Goal: Task Accomplishment & Management: Manage account settings

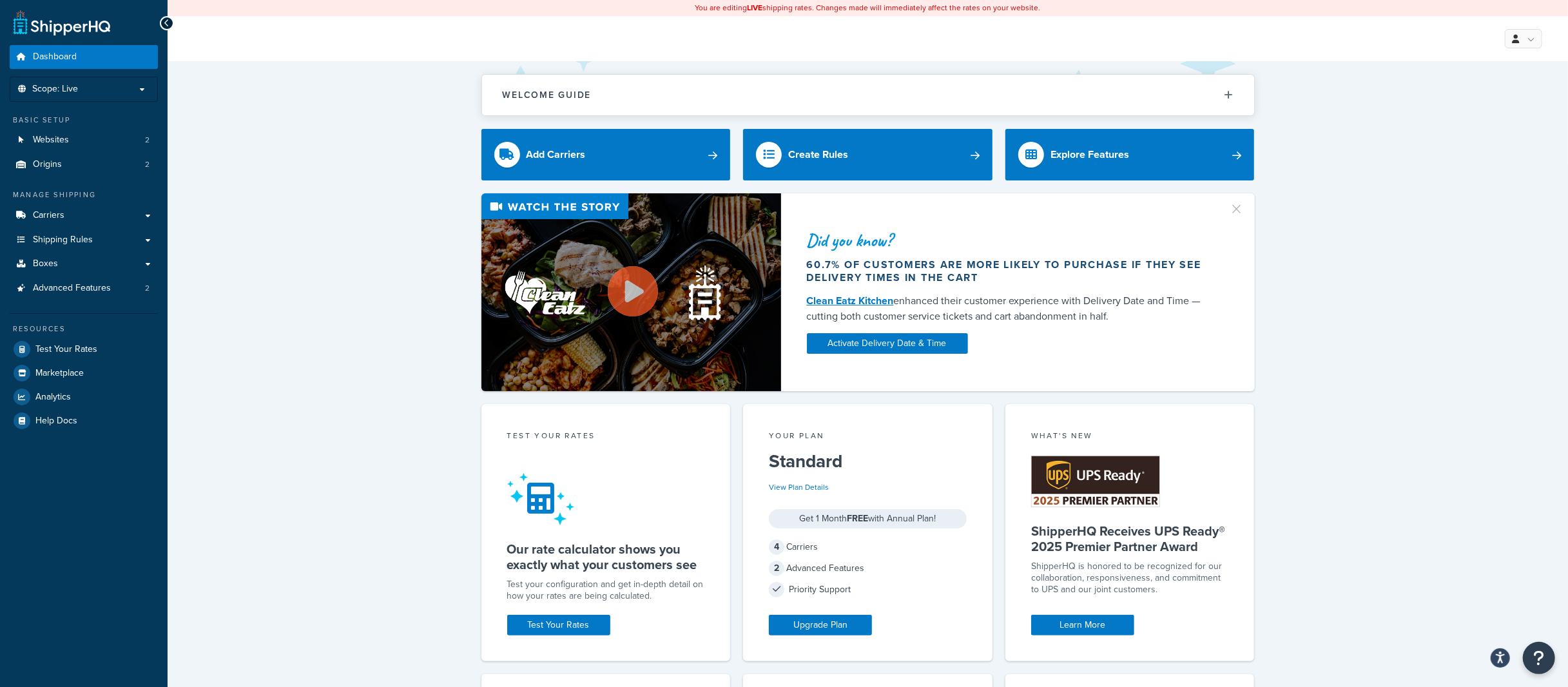
click at [1404, 86] on div "Welcome Guide ShipperHQ: An Overview Carrier Setup Shipping Rules Overview Comm…" at bounding box center [867, 654] width 1400 height 1186
click at [248, 246] on div "Did you know? 60.7% of customers are more likely to purchase if they see delive…" at bounding box center [867, 292] width 1349 height 198
click at [1535, 36] on link at bounding box center [1523, 39] width 37 height 19
click at [1483, 95] on link "Billing" at bounding box center [1484, 90] width 115 height 26
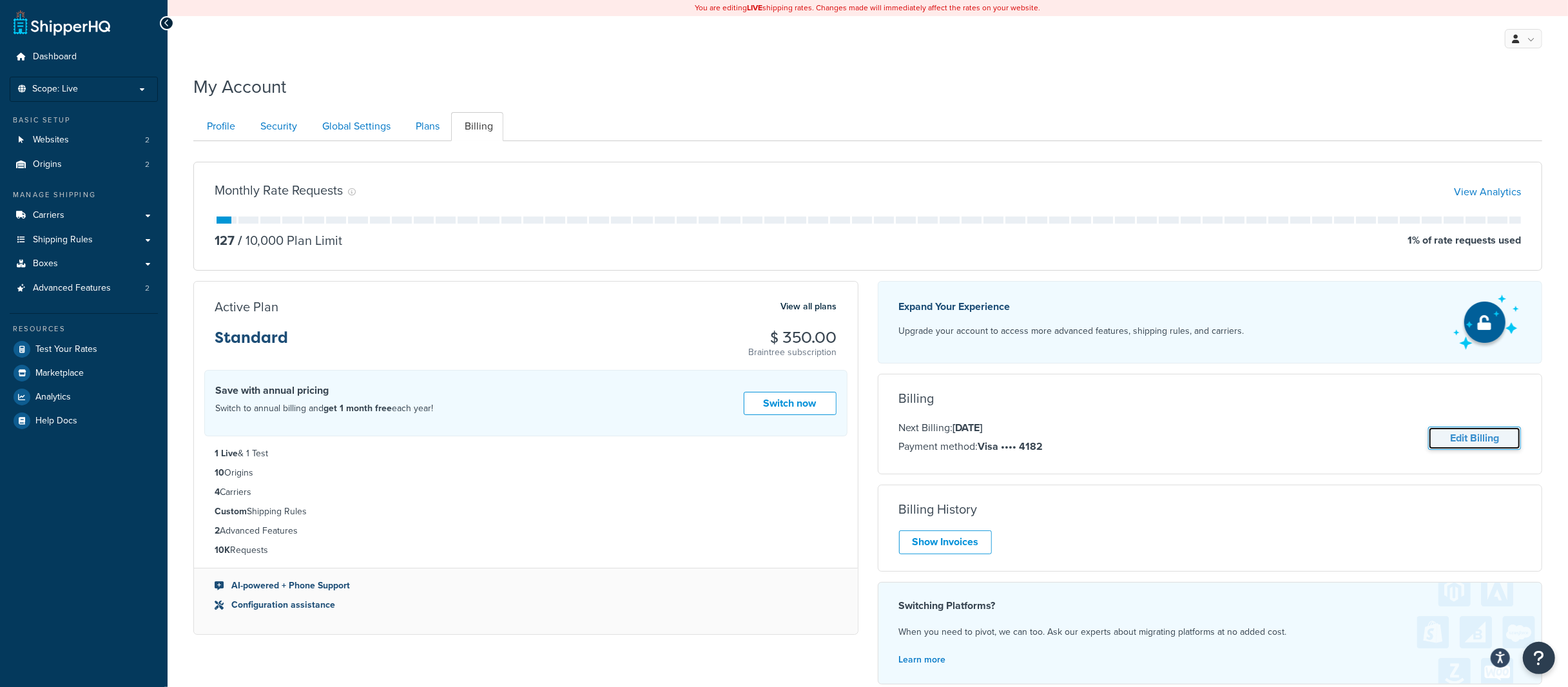
click at [1490, 441] on link "Edit Billing" at bounding box center [1475, 439] width 93 height 24
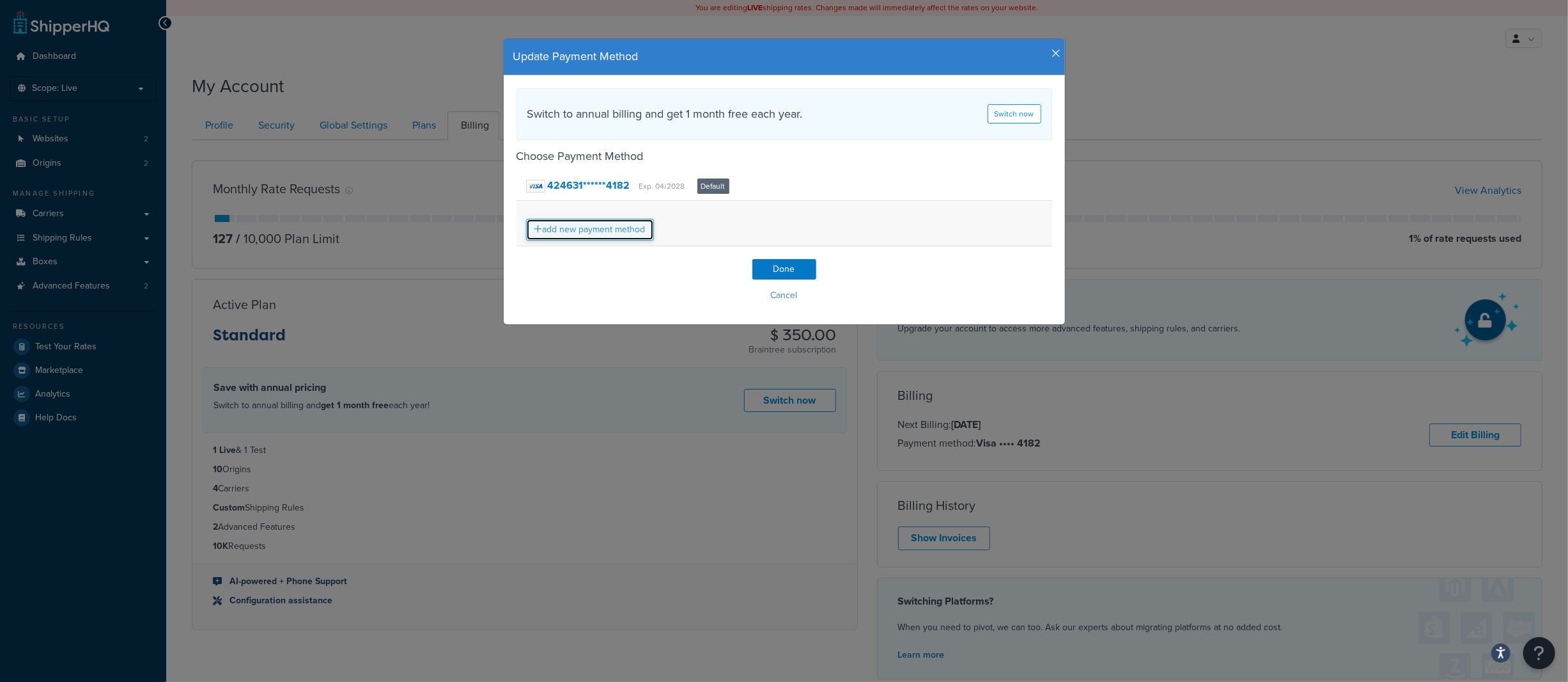
click at [599, 224] on link "add new payment method" at bounding box center [590, 230] width 128 height 22
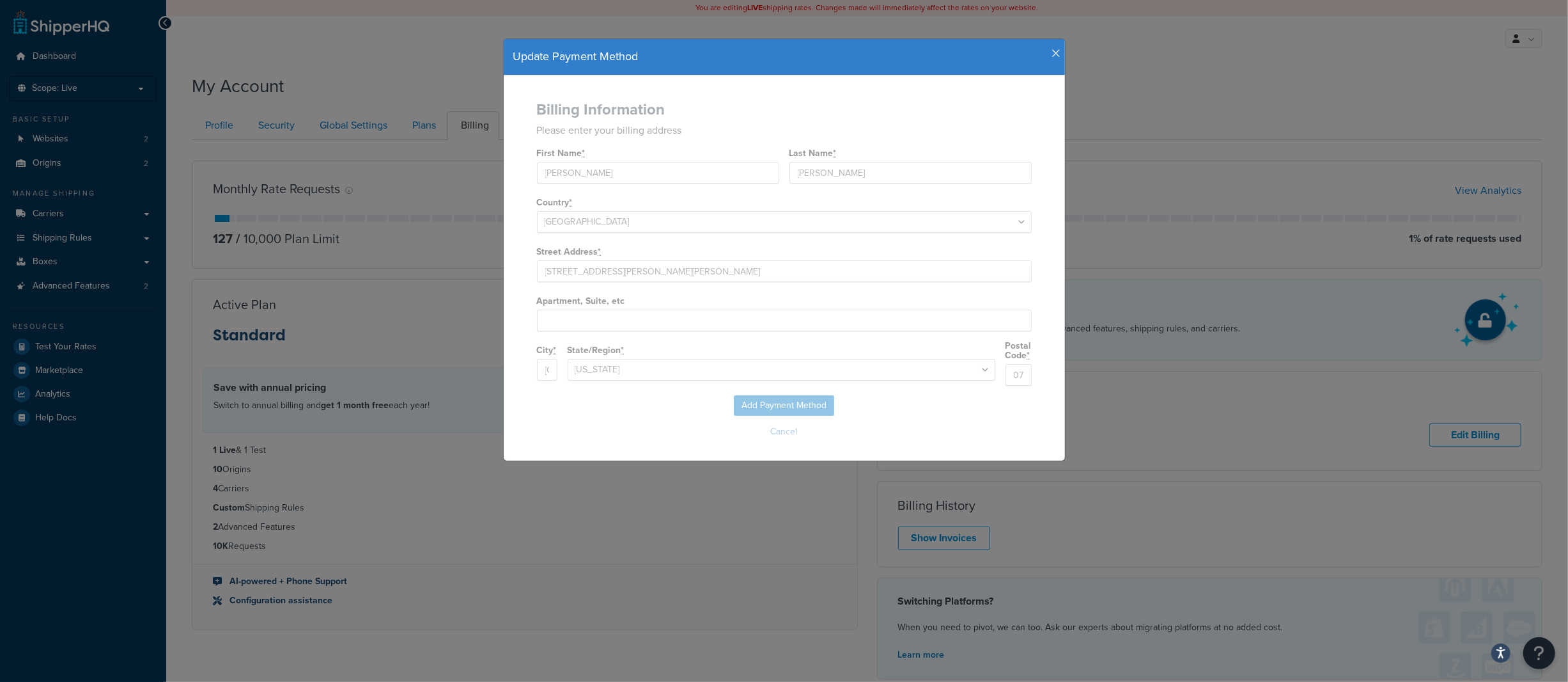
select select
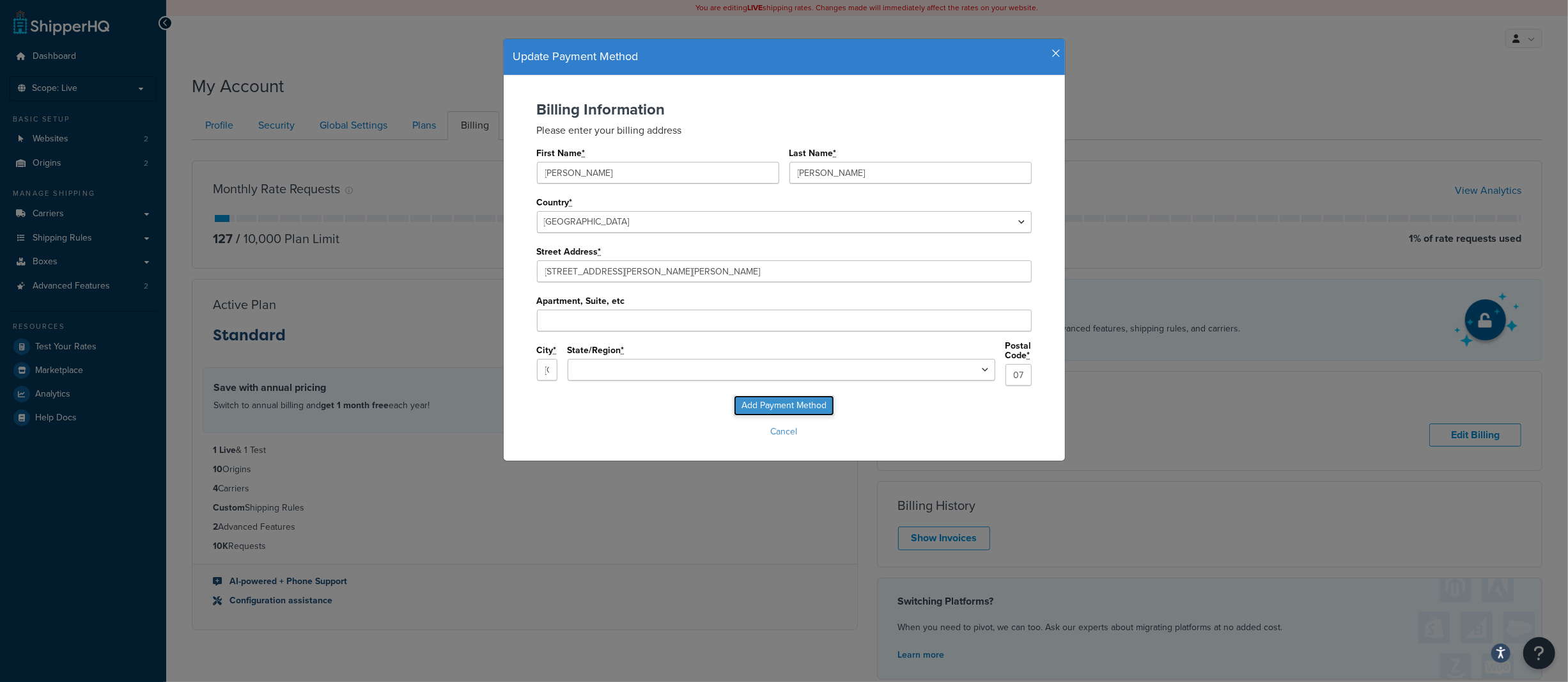
click at [770, 396] on input "Add Payment Method" at bounding box center [784, 405] width 100 height 20
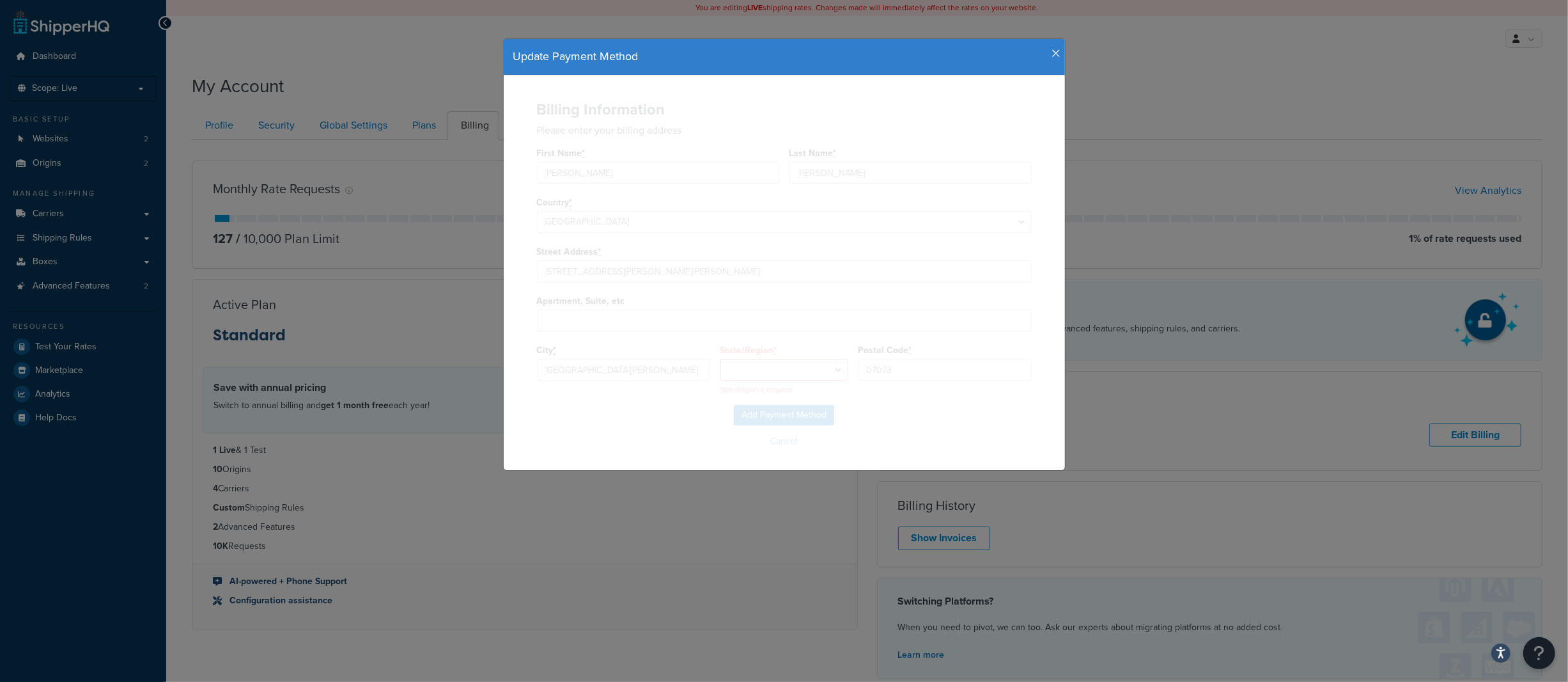
select select "NJ"
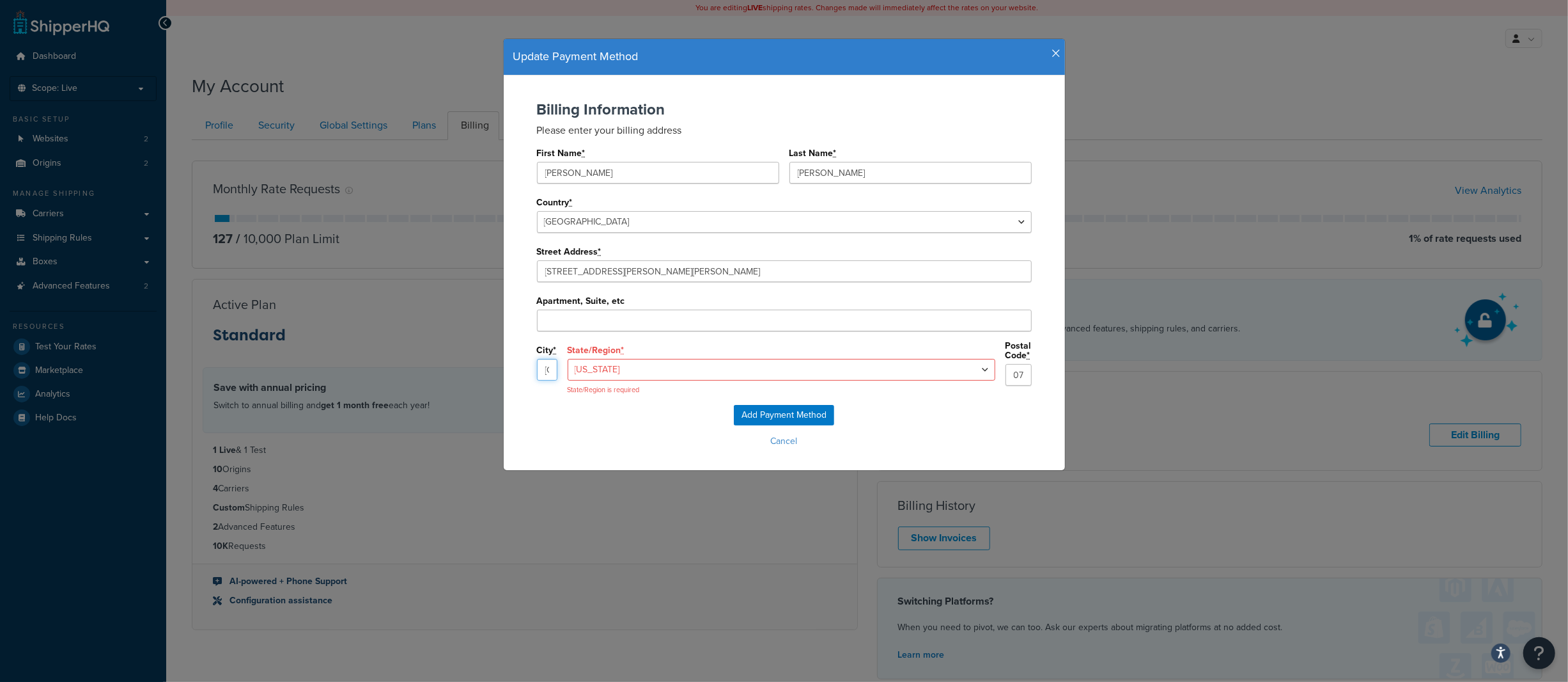
click at [557, 366] on input "East Rutherford" at bounding box center [547, 369] width 20 height 22
click at [844, 422] on div "Add Payment Method Cancel" at bounding box center [784, 428] width 536 height 46
click at [706, 367] on select "Alabama Alaska Arizona Arkansas California Colorado Connecticut Delaware Florid…" at bounding box center [781, 369] width 428 height 22
click at [665, 359] on select "Alabama Alaska Arizona Arkansas California Colorado Connecticut Delaware Florid…" at bounding box center [781, 369] width 428 height 22
click at [761, 412] on input "Add Payment Method" at bounding box center [784, 415] width 100 height 20
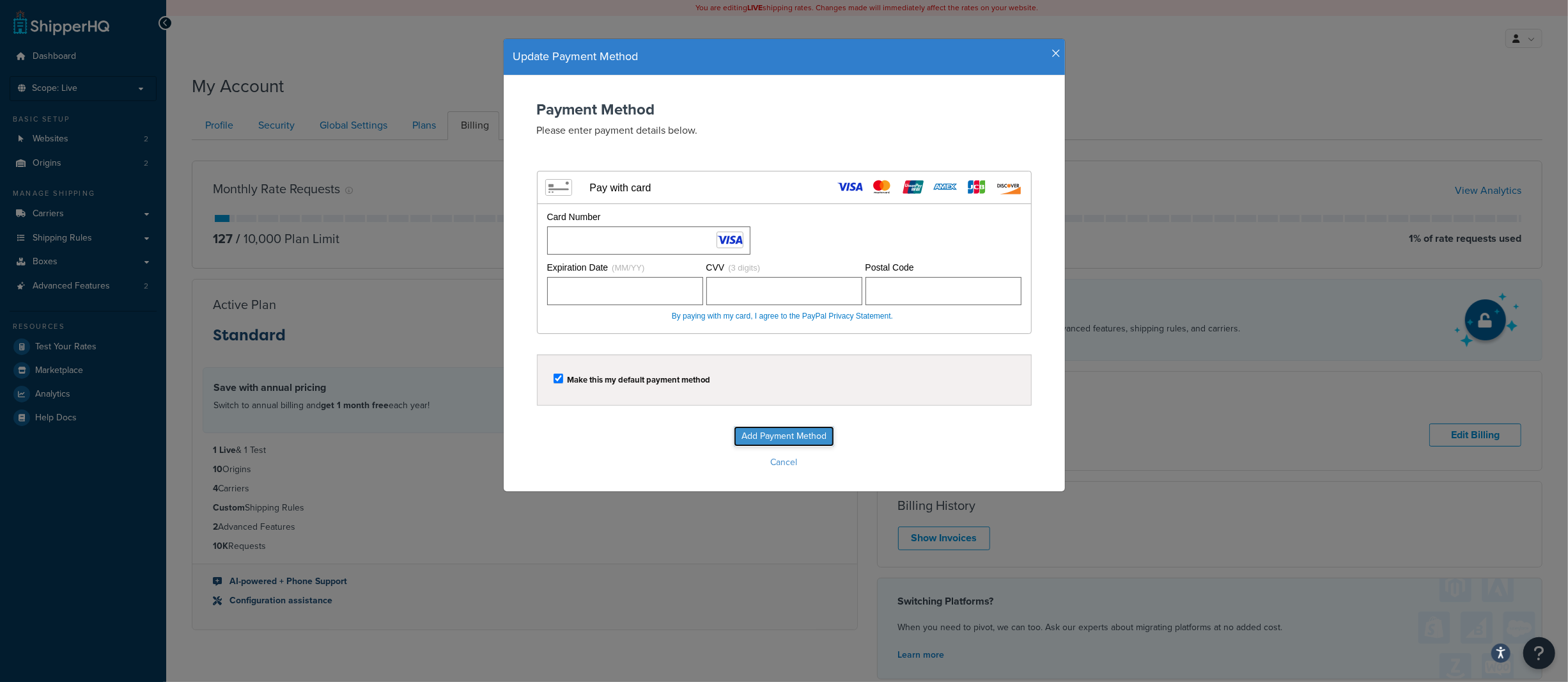
click at [756, 441] on input "Add Payment Method" at bounding box center [784, 436] width 100 height 20
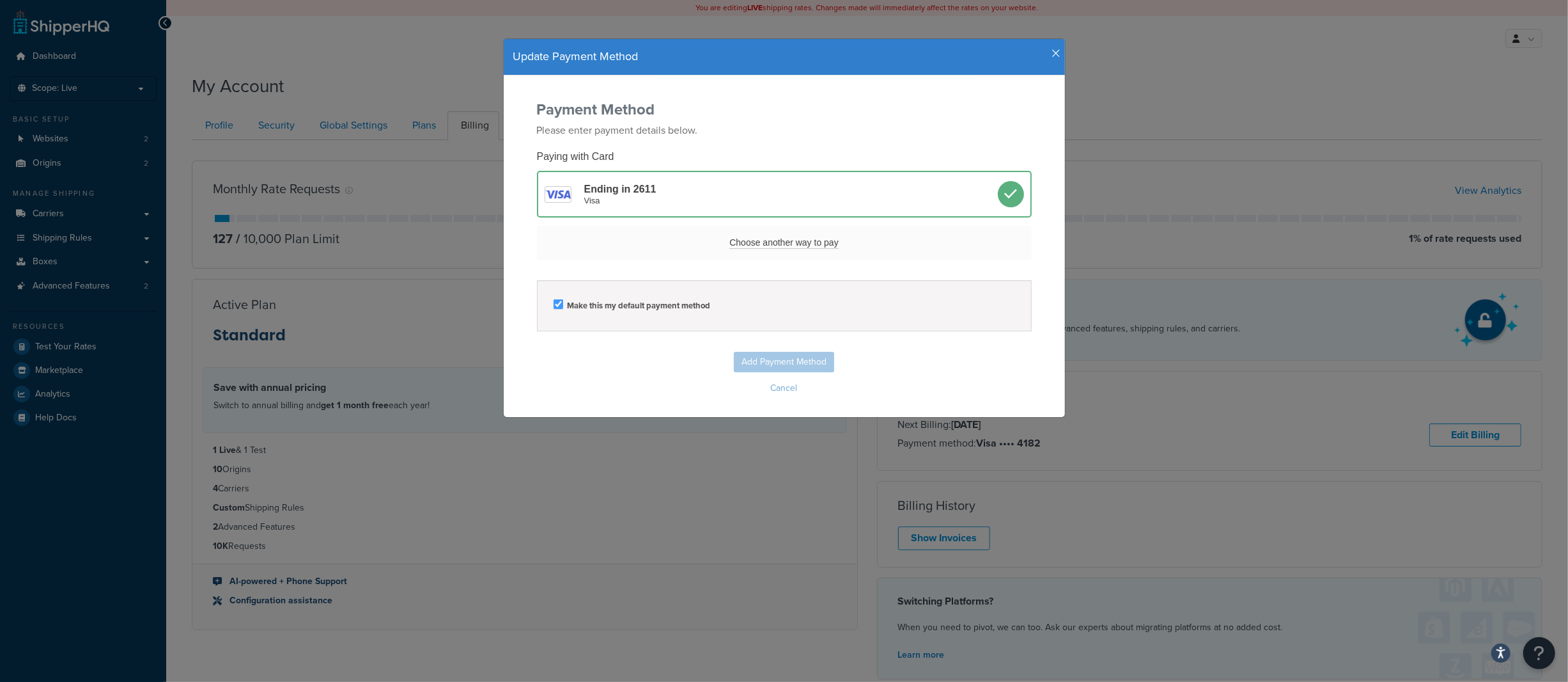
click at [1052, 49] on icon "button" at bounding box center [1057, 53] width 9 height 11
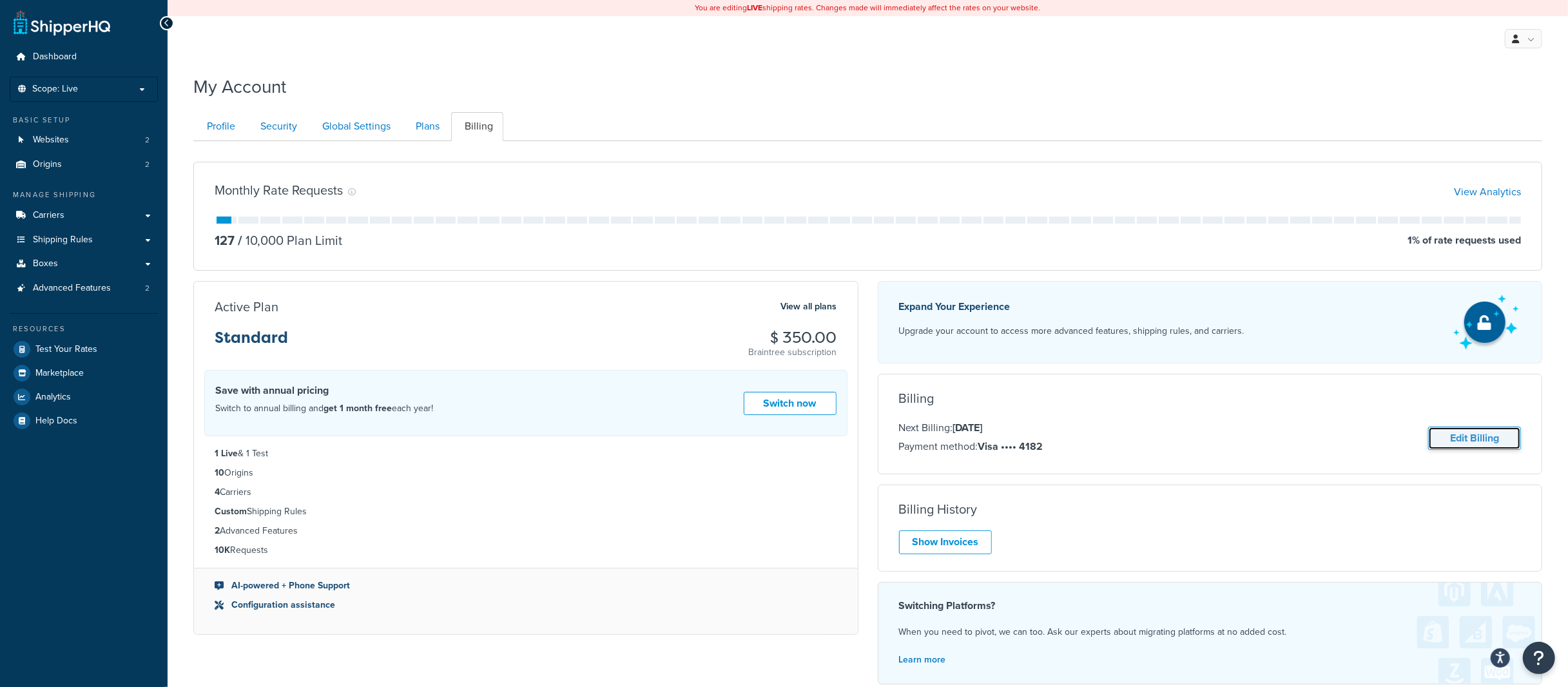
click at [1478, 444] on link "Edit Billing" at bounding box center [1475, 439] width 93 height 24
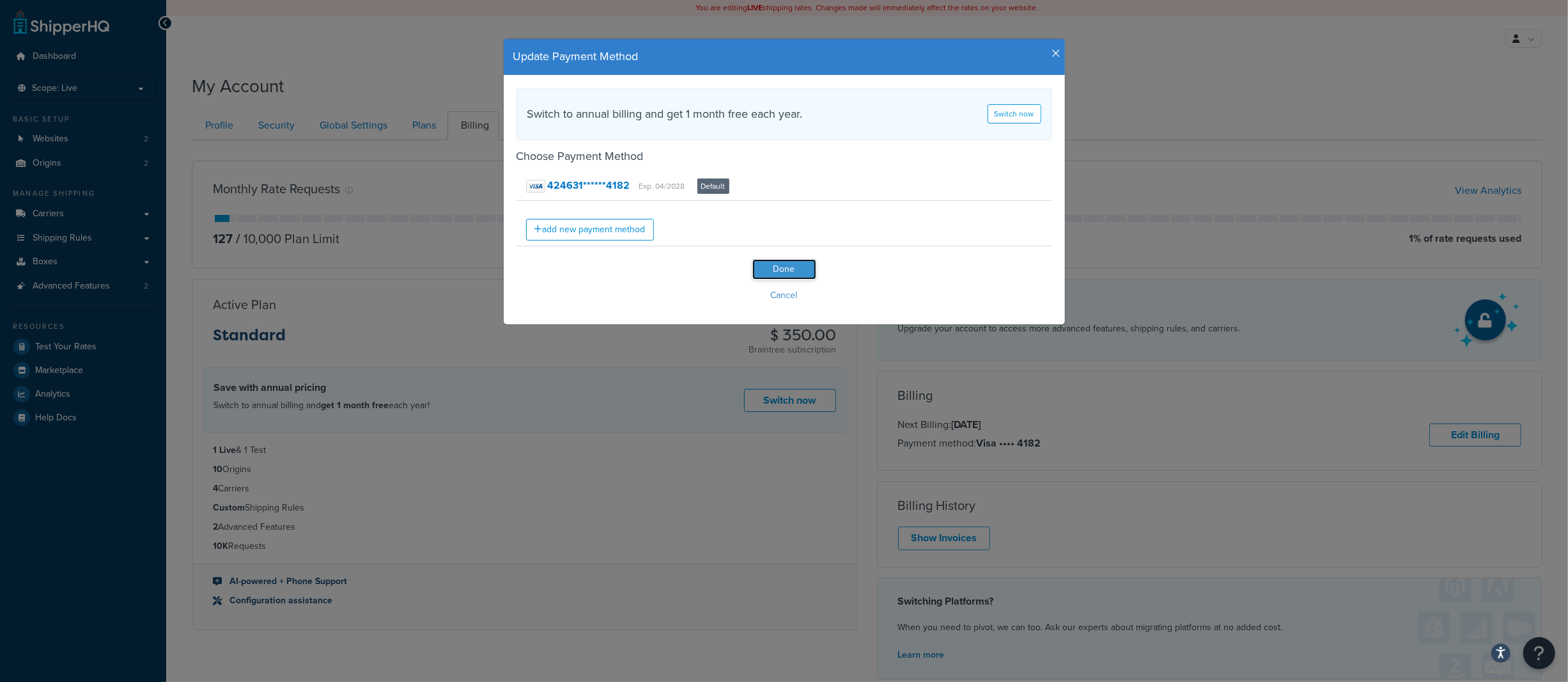
click at [791, 264] on input "Done" at bounding box center [784, 269] width 64 height 20
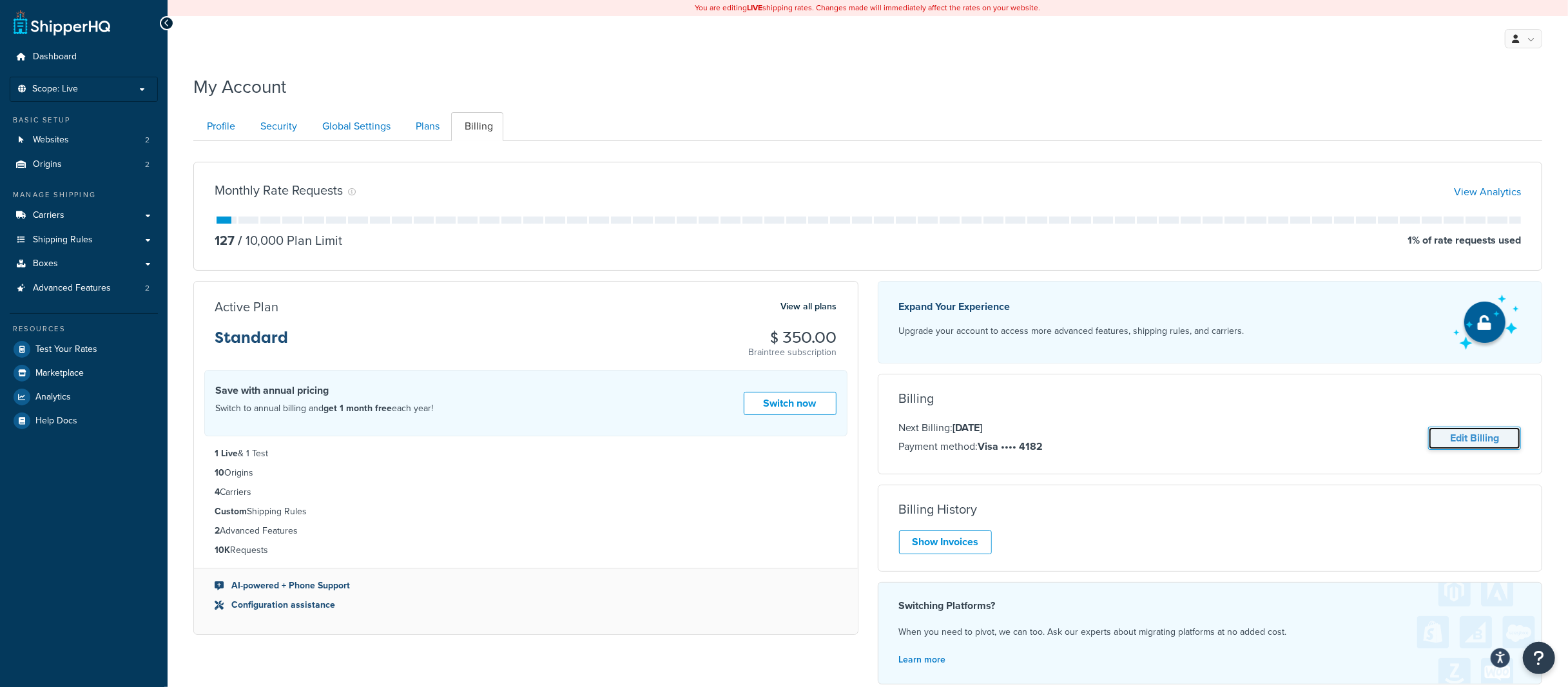
click at [1460, 442] on link "Edit Billing" at bounding box center [1475, 439] width 93 height 24
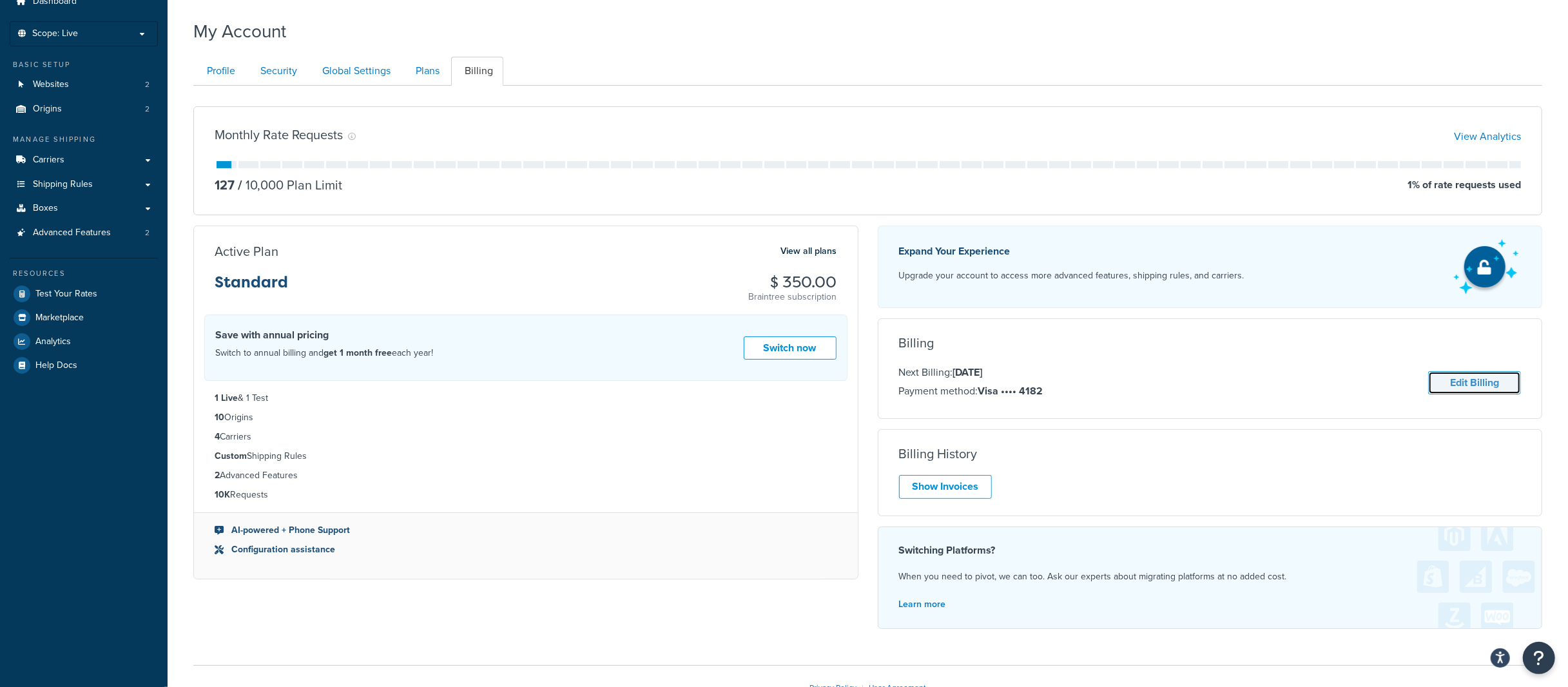
scroll to position [86, 0]
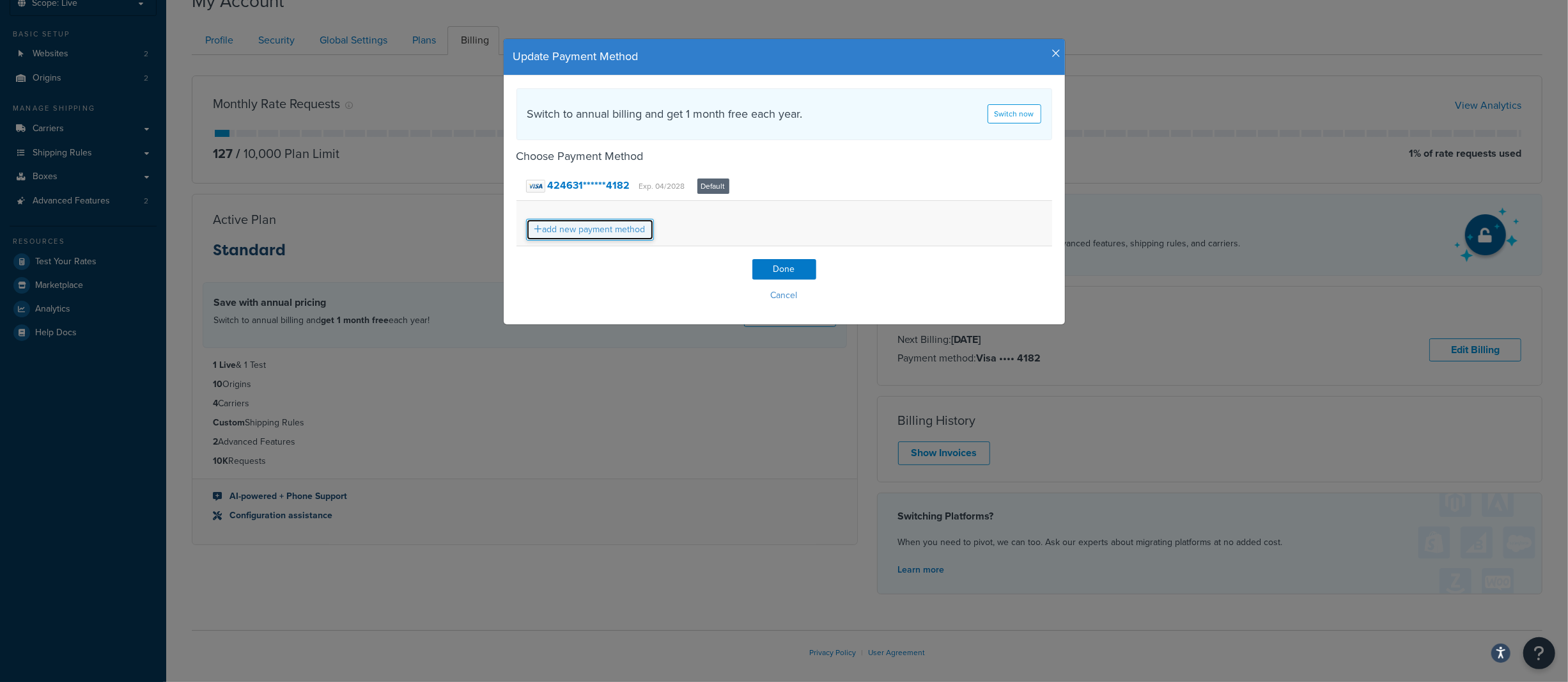
click at [606, 228] on link "add new payment method" at bounding box center [590, 230] width 128 height 22
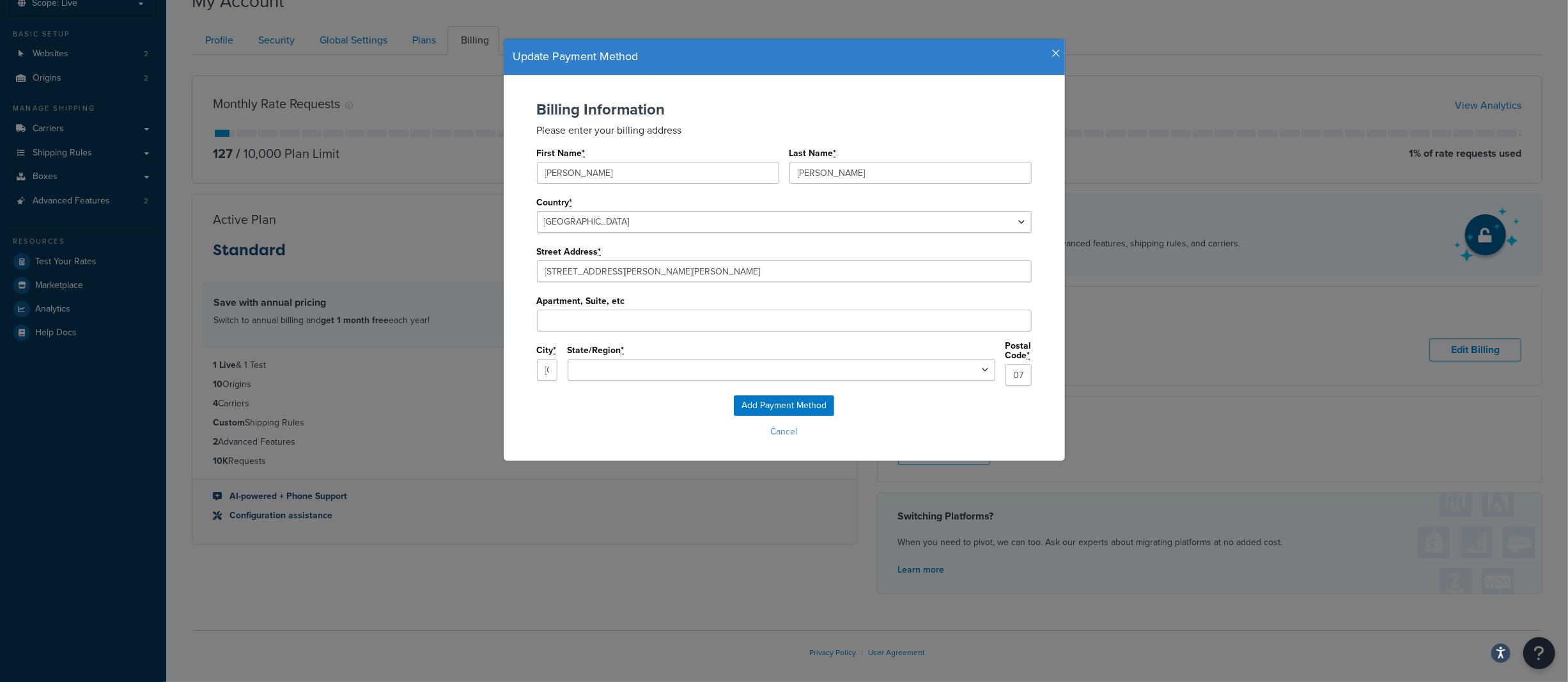
click at [719, 382] on div "State/Region * Alabama Alaska Arizona Arkansas California Colorado Connecticut …" at bounding box center [781, 368] width 428 height 54
click at [719, 373] on select "Alabama Alaska Arizona Arkansas California Colorado Connecticut Delaware Florid…" at bounding box center [781, 369] width 428 height 22
select select "NJ"
click at [665, 359] on select "Alabama Alaska Arizona Arkansas California Colorado Connecticut Delaware Florid…" at bounding box center [781, 369] width 428 height 22
click at [764, 403] on input "Add Payment Method" at bounding box center [784, 405] width 100 height 20
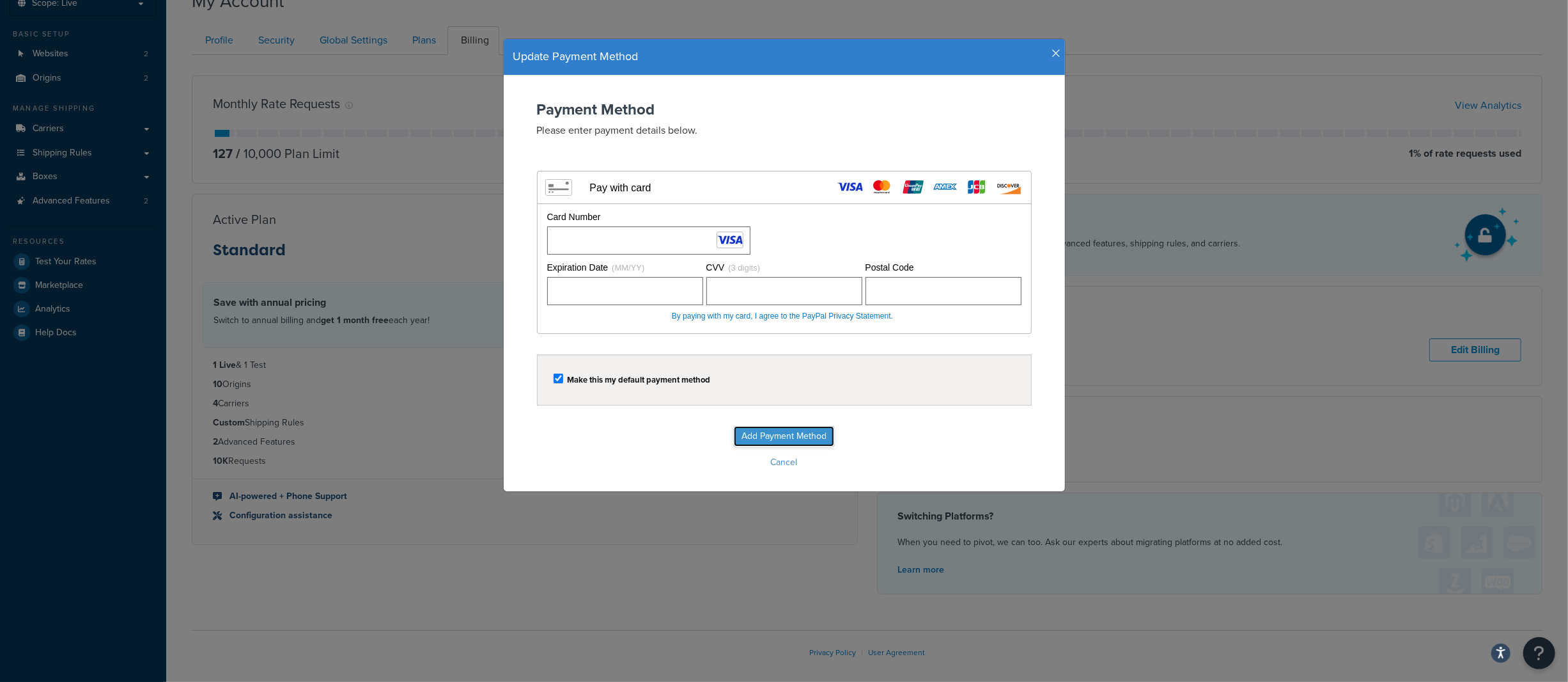
click at [737, 436] on input "Add Payment Method" at bounding box center [784, 436] width 100 height 20
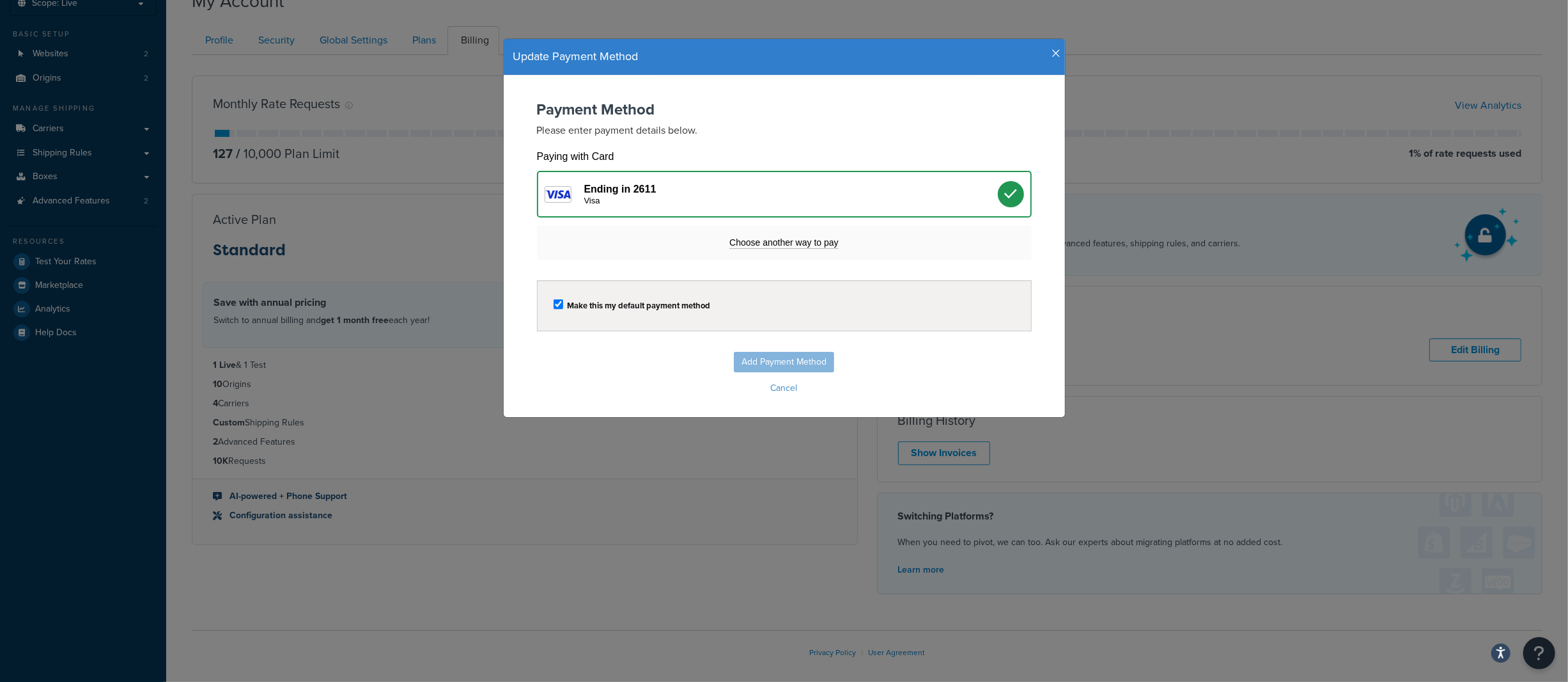
click at [788, 358] on div "Add Payment Method Cancel" at bounding box center [784, 375] width 536 height 46
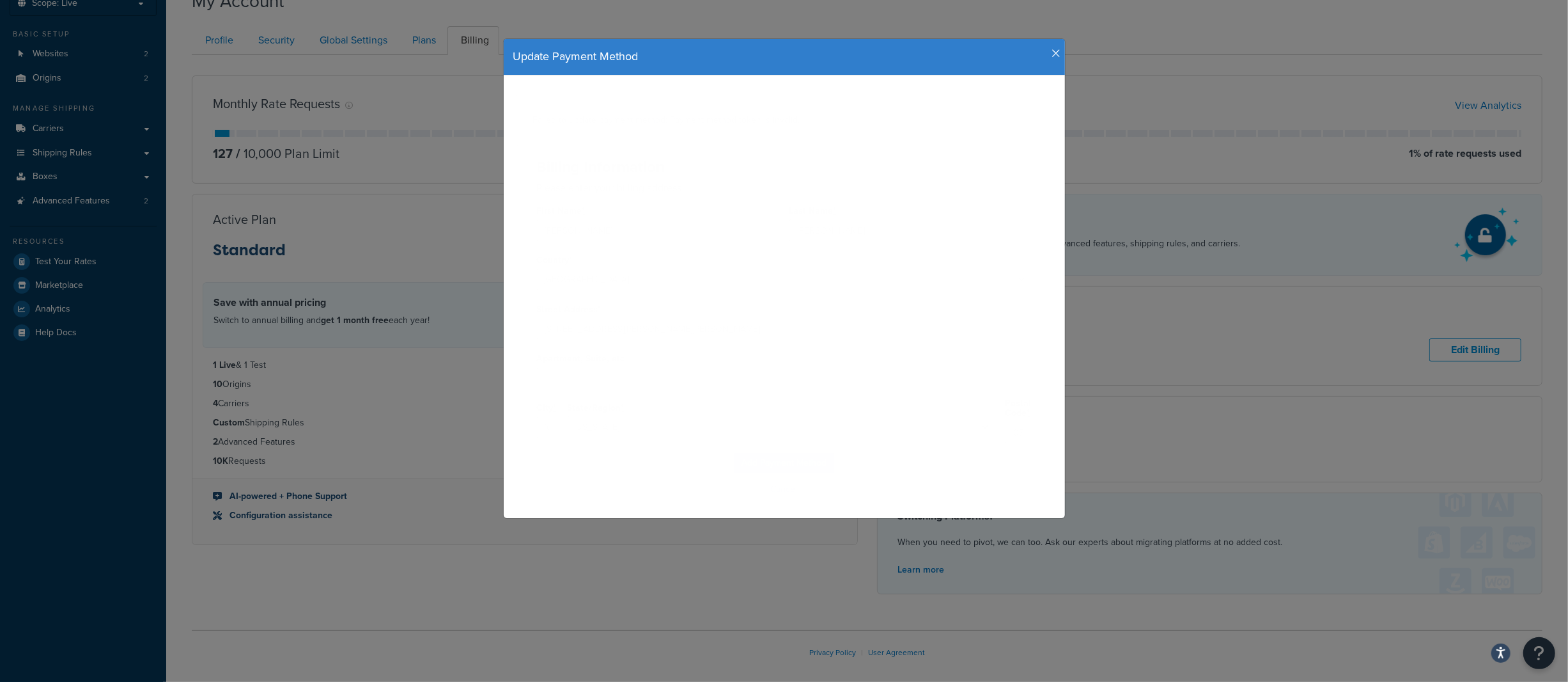
click at [1003, 187] on p "Please enter your billing address" at bounding box center [784, 187] width 495 height 15
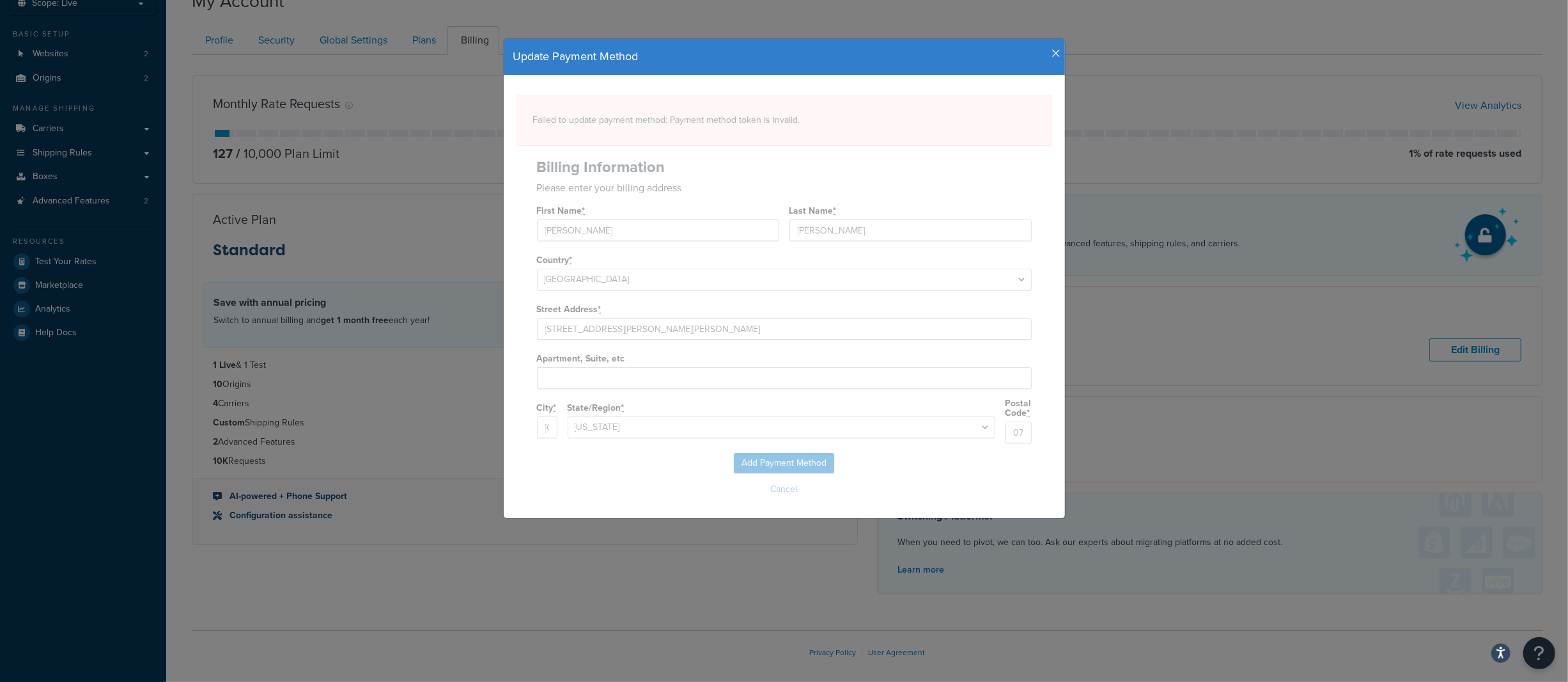
select select "NJ"
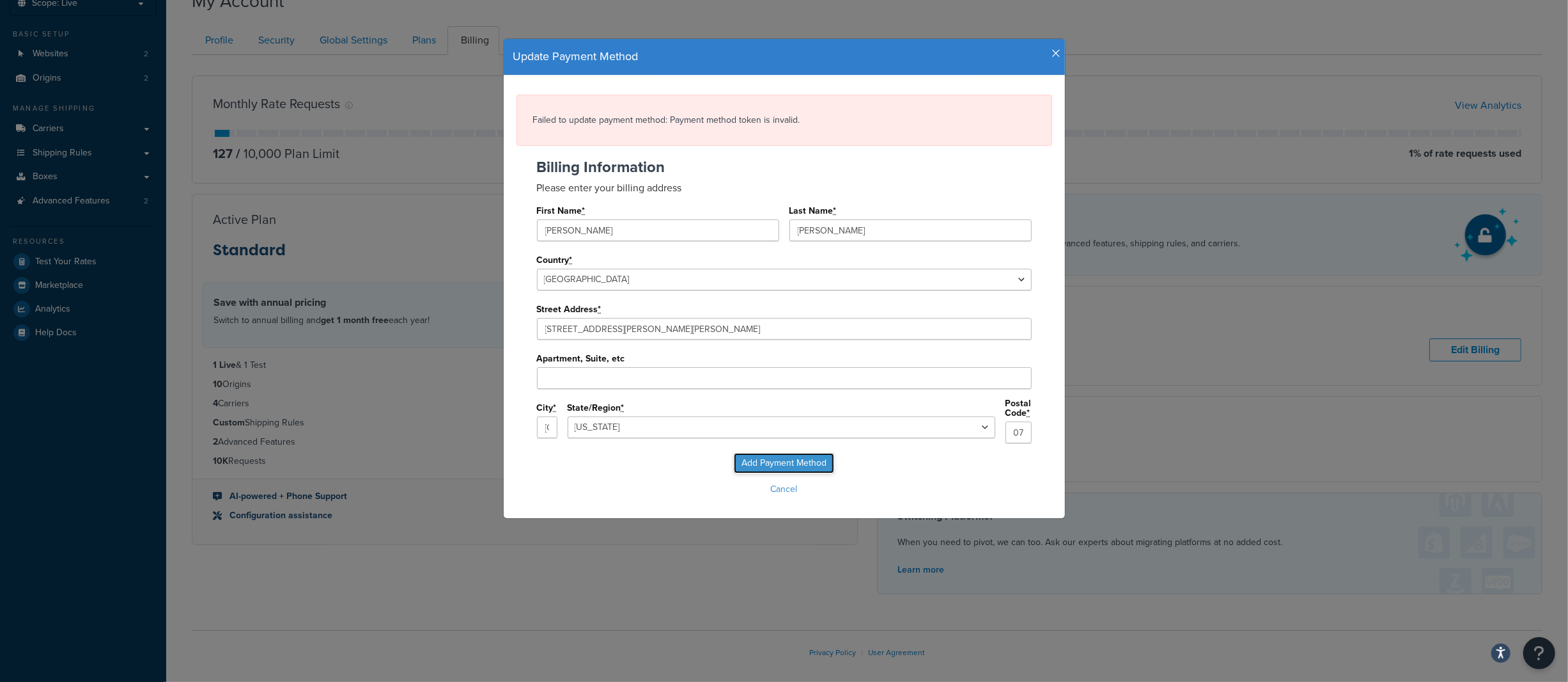
click at [764, 452] on input "Add Payment Method" at bounding box center [784, 462] width 100 height 20
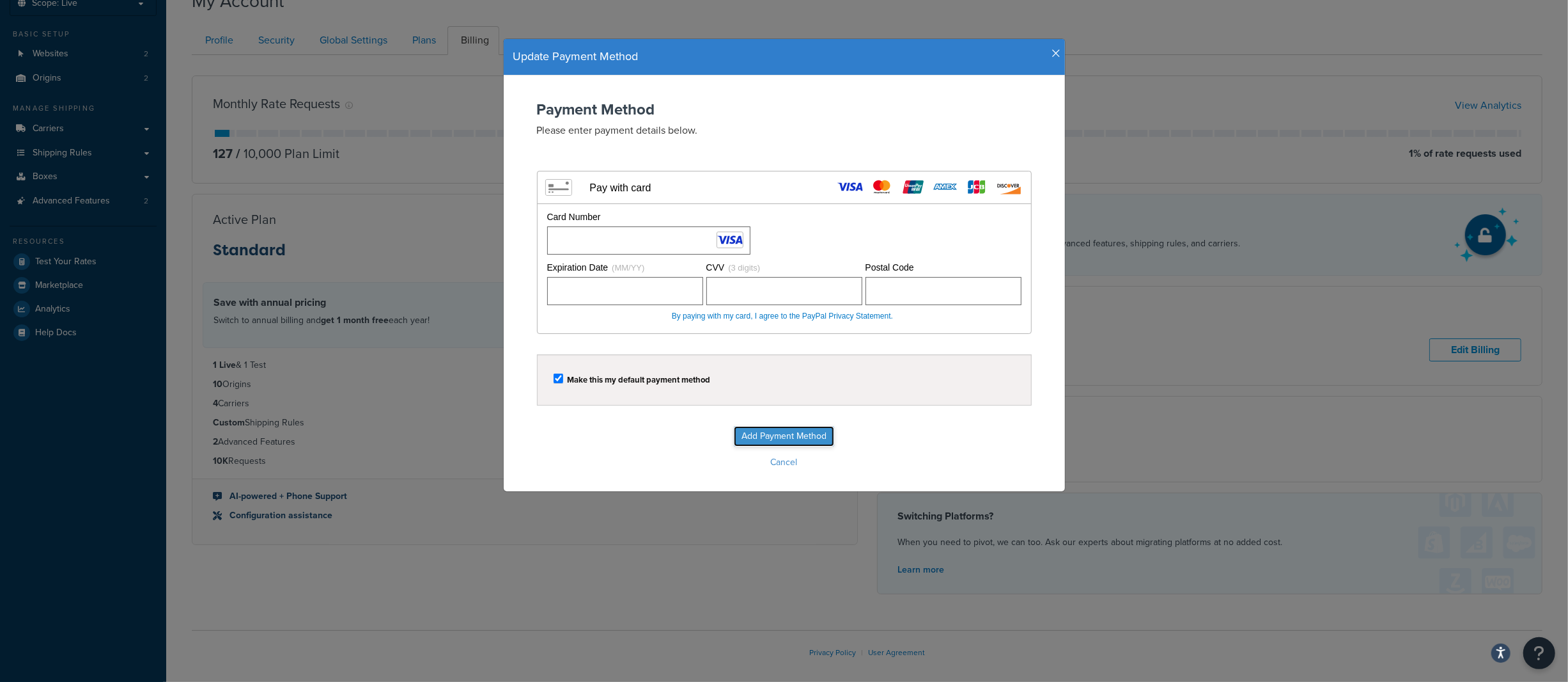
click at [783, 435] on input "Add Payment Method" at bounding box center [784, 436] width 100 height 20
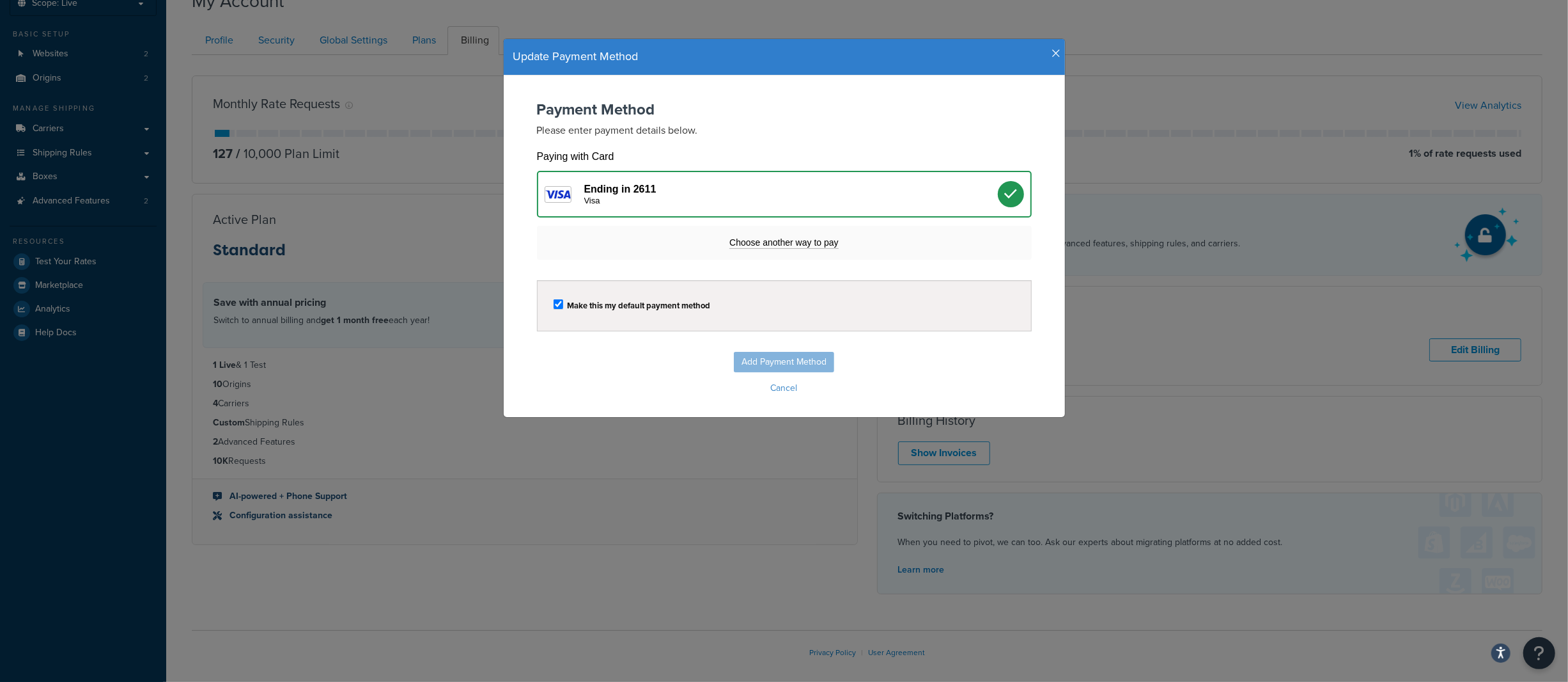
click at [678, 196] on div "Visa" at bounding box center [791, 201] width 413 height 11
click at [1004, 193] on icon at bounding box center [1011, 194] width 13 height 13
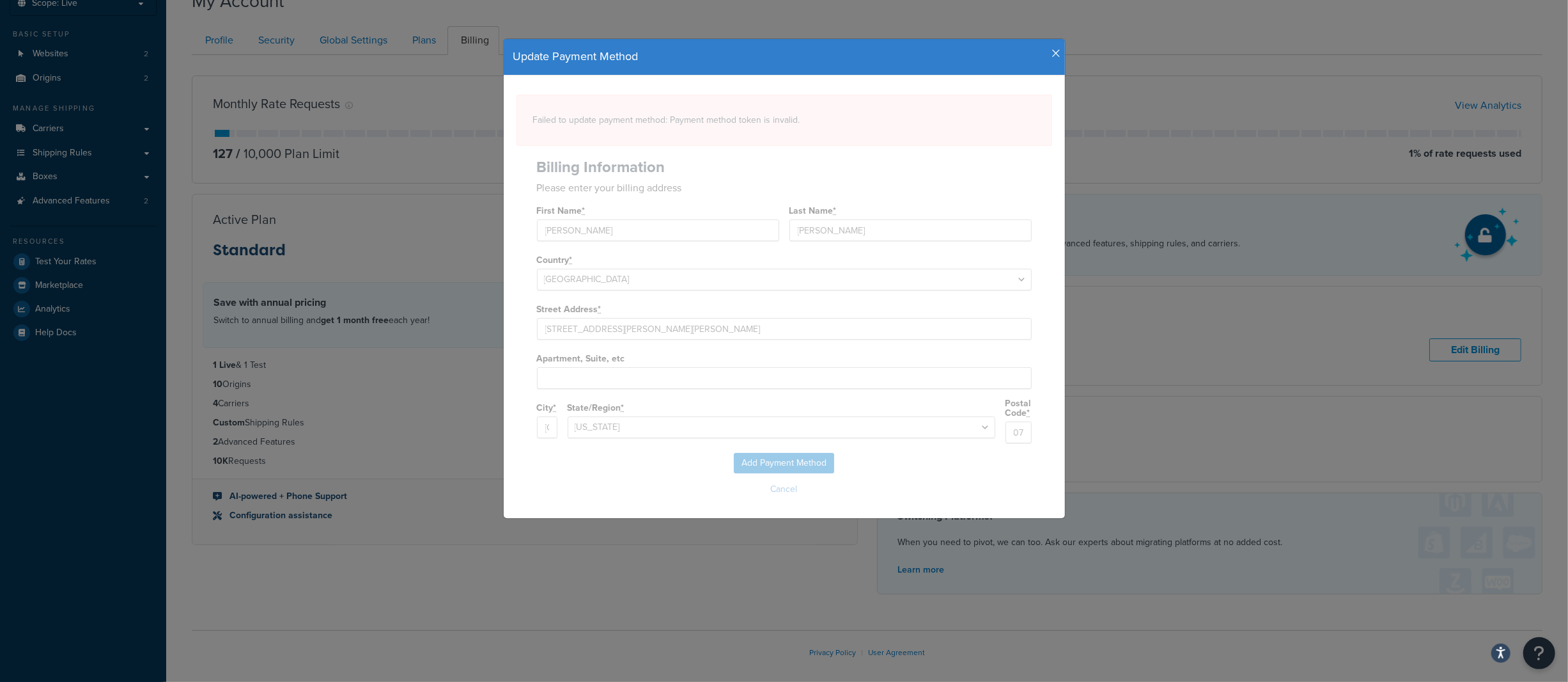
select select "NJ"
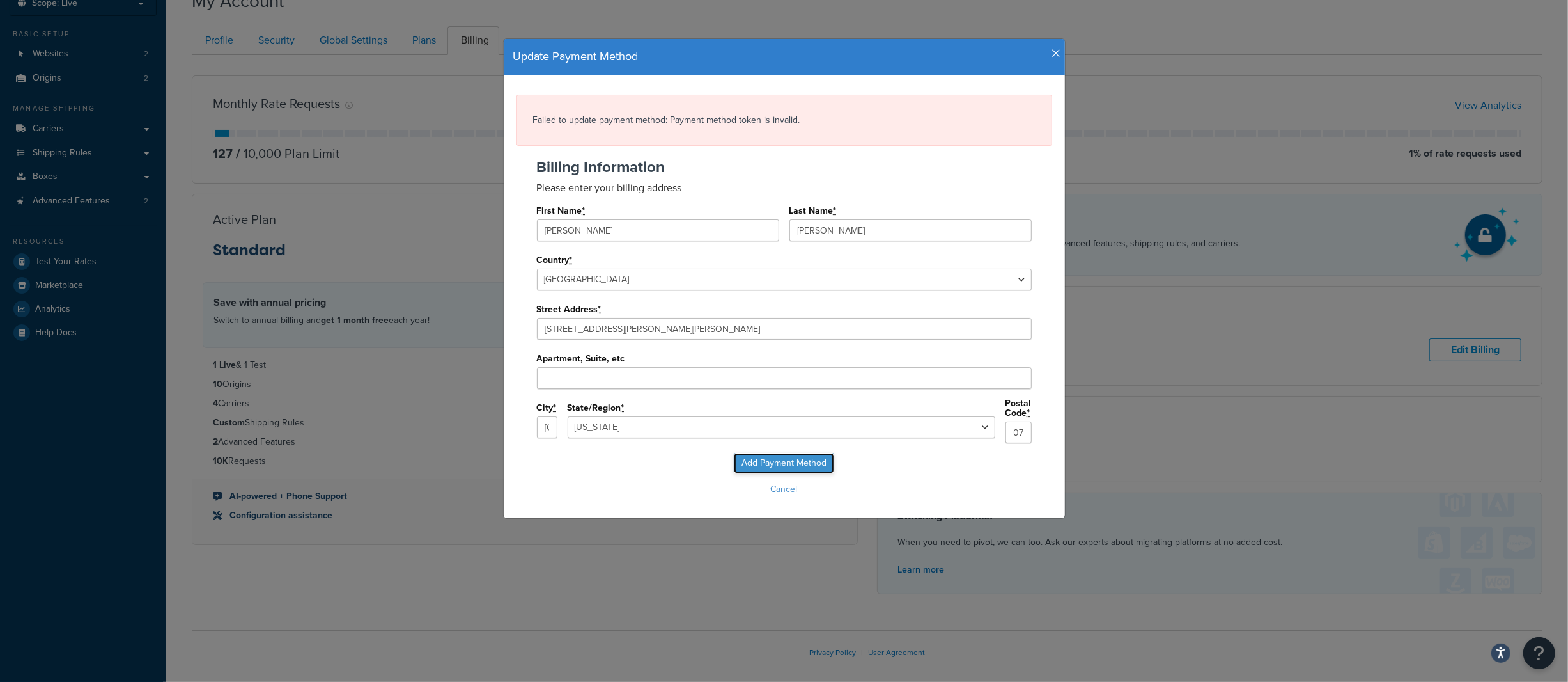
click at [800, 456] on input "Add Payment Method" at bounding box center [784, 462] width 100 height 20
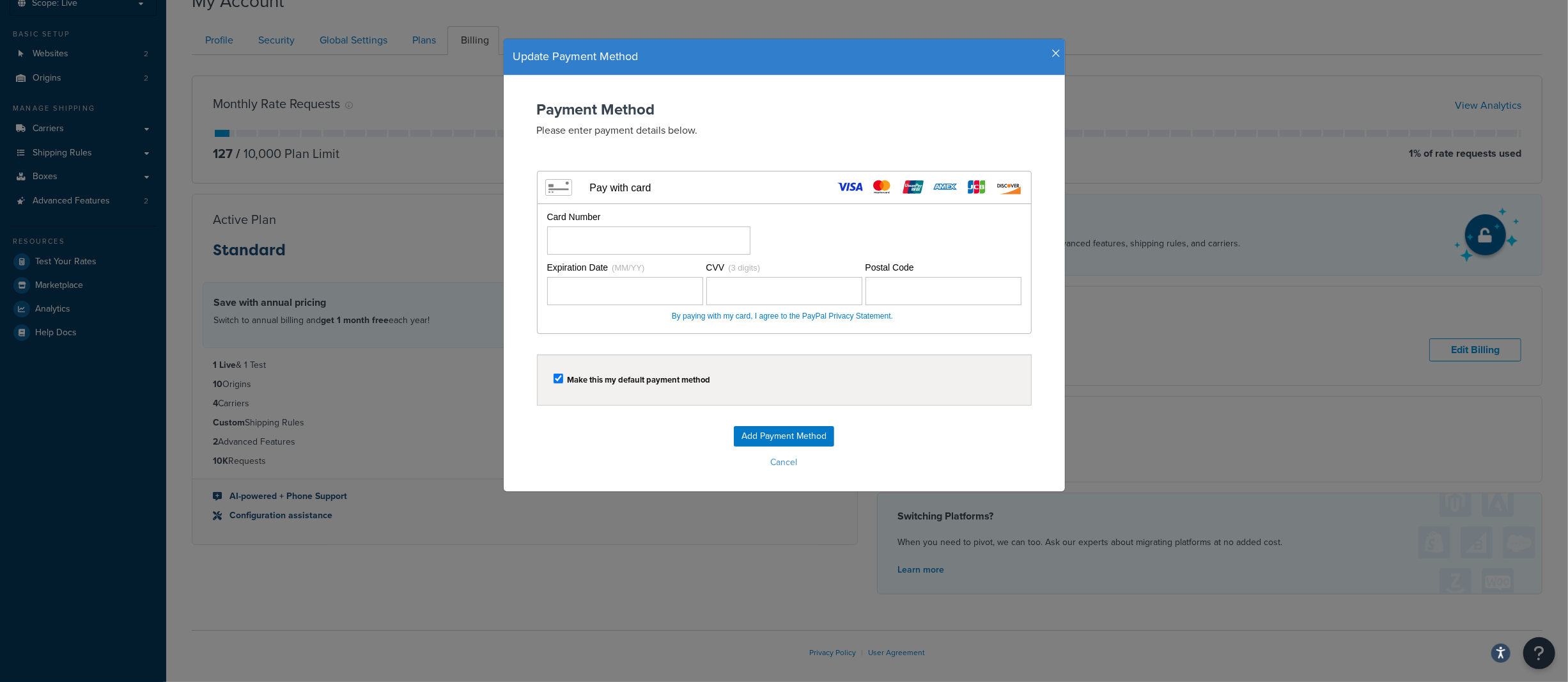
click at [44, 600] on div "Update Payment Method Payment Method Please enter payment details below. Visa M…" at bounding box center [784, 341] width 1568 height 682
click at [901, 461] on button "Cancel" at bounding box center [784, 462] width 536 height 19
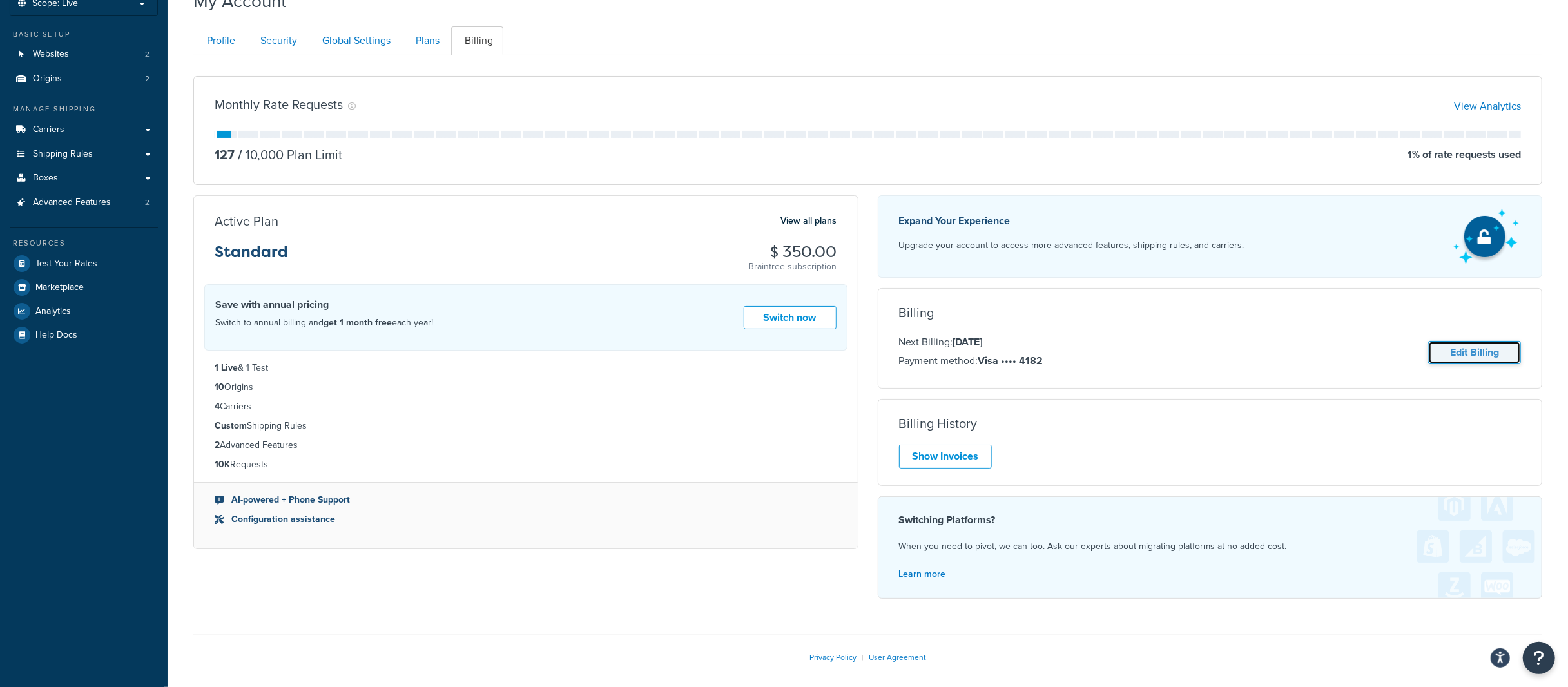
click at [1504, 357] on link "Edit Billing" at bounding box center [1475, 353] width 93 height 24
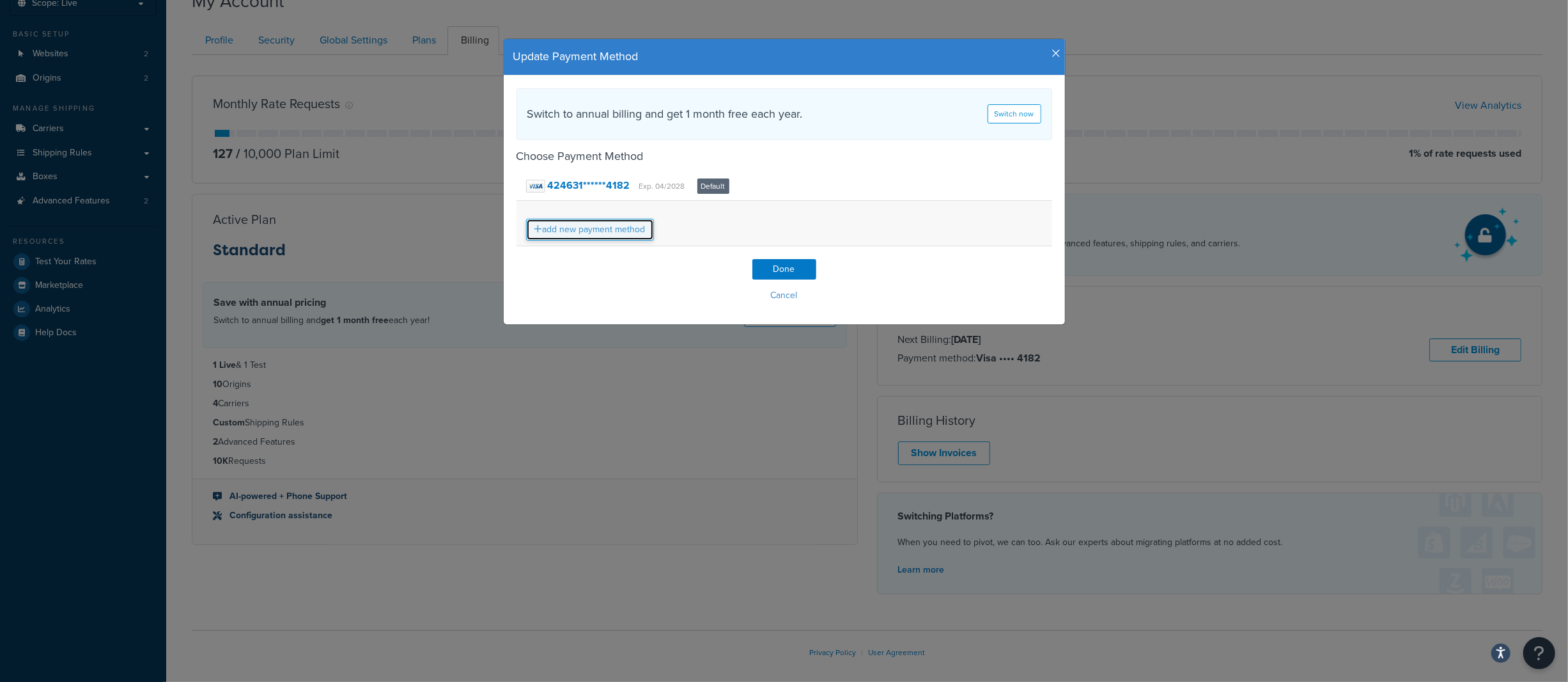
click at [576, 226] on link "add new payment method" at bounding box center [590, 230] width 128 height 22
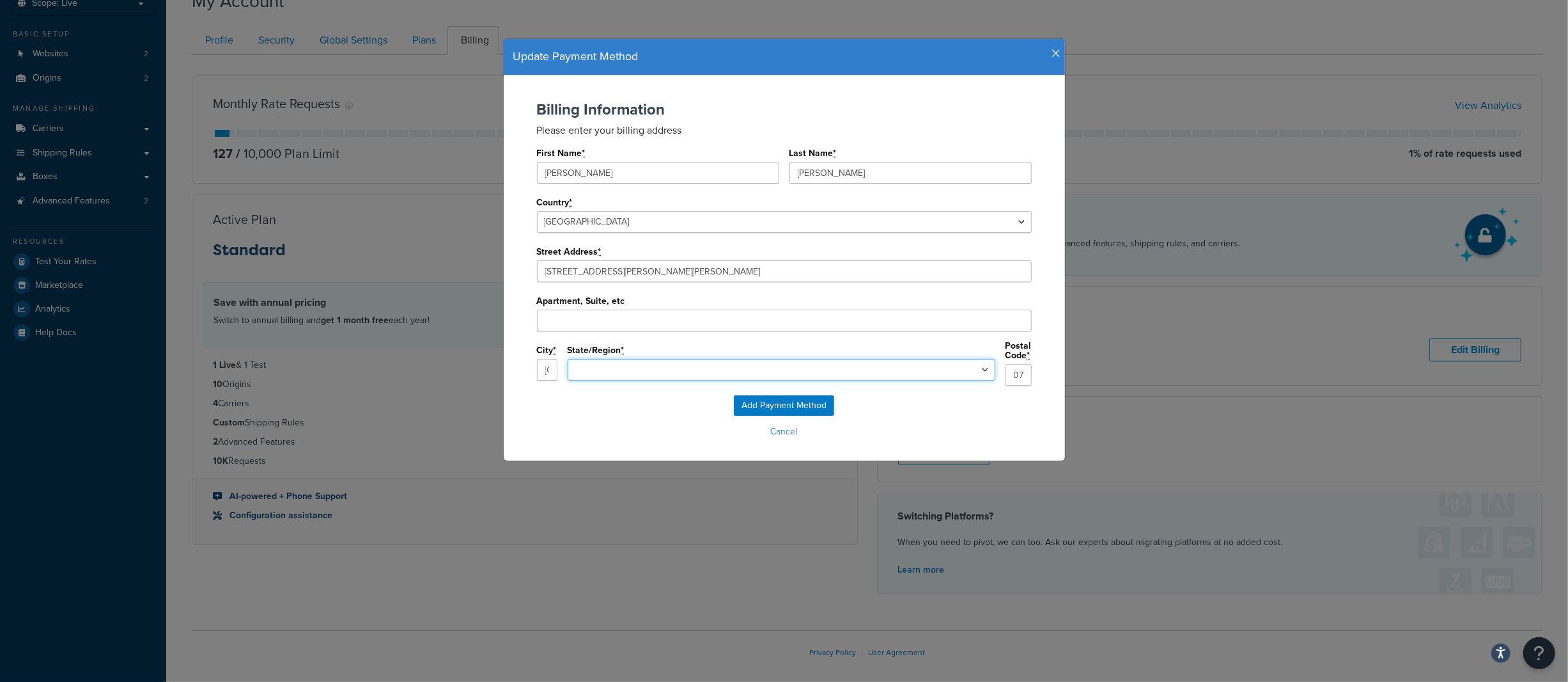
click at [706, 375] on select "Alabama Alaska Arizona Arkansas California Colorado Connecticut Delaware Florid…" at bounding box center [781, 369] width 428 height 22
select select "NJ"
click at [665, 359] on select "Alabama Alaska Arizona Arkansas California Colorado Connecticut Delaware Florid…" at bounding box center [781, 369] width 428 height 22
click at [781, 403] on input "Add Payment Method" at bounding box center [784, 405] width 100 height 20
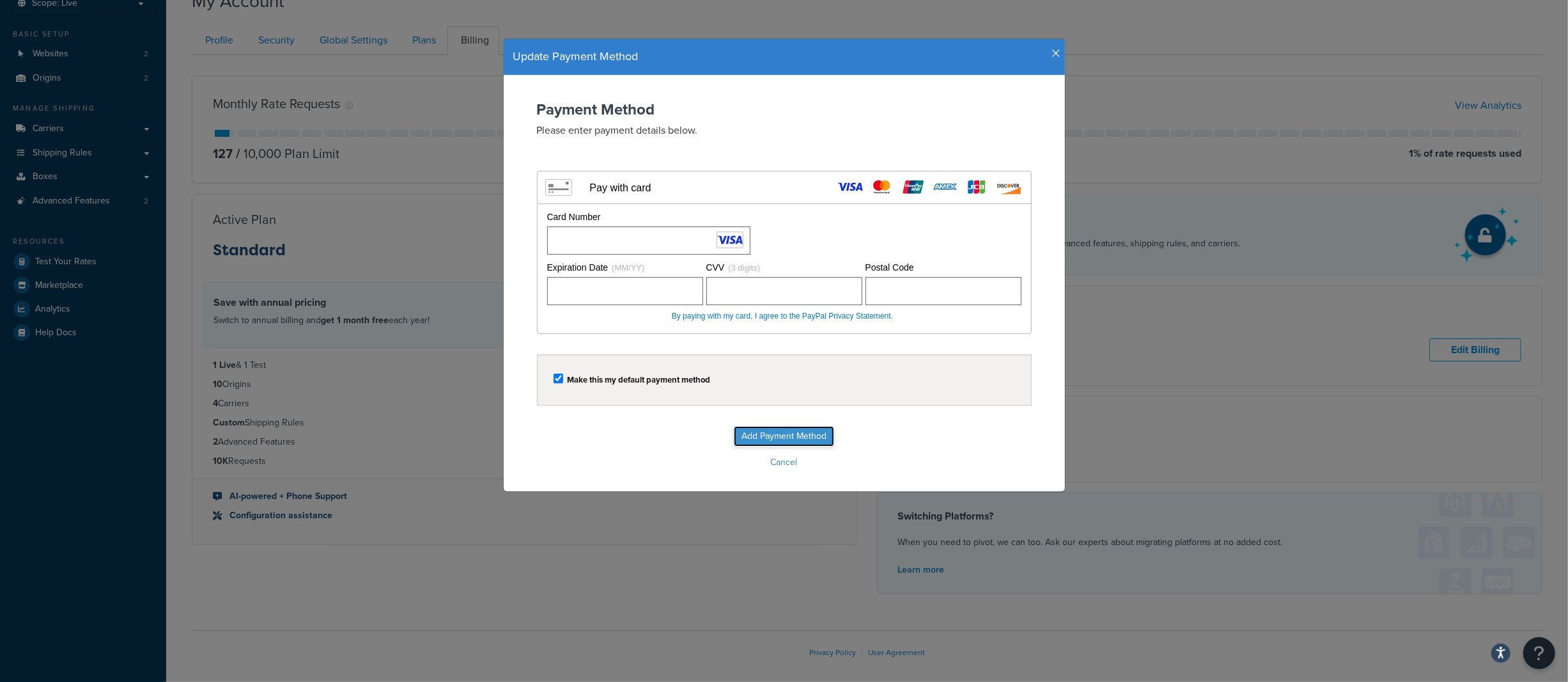
click at [760, 431] on input "Add Payment Method" at bounding box center [784, 436] width 100 height 20
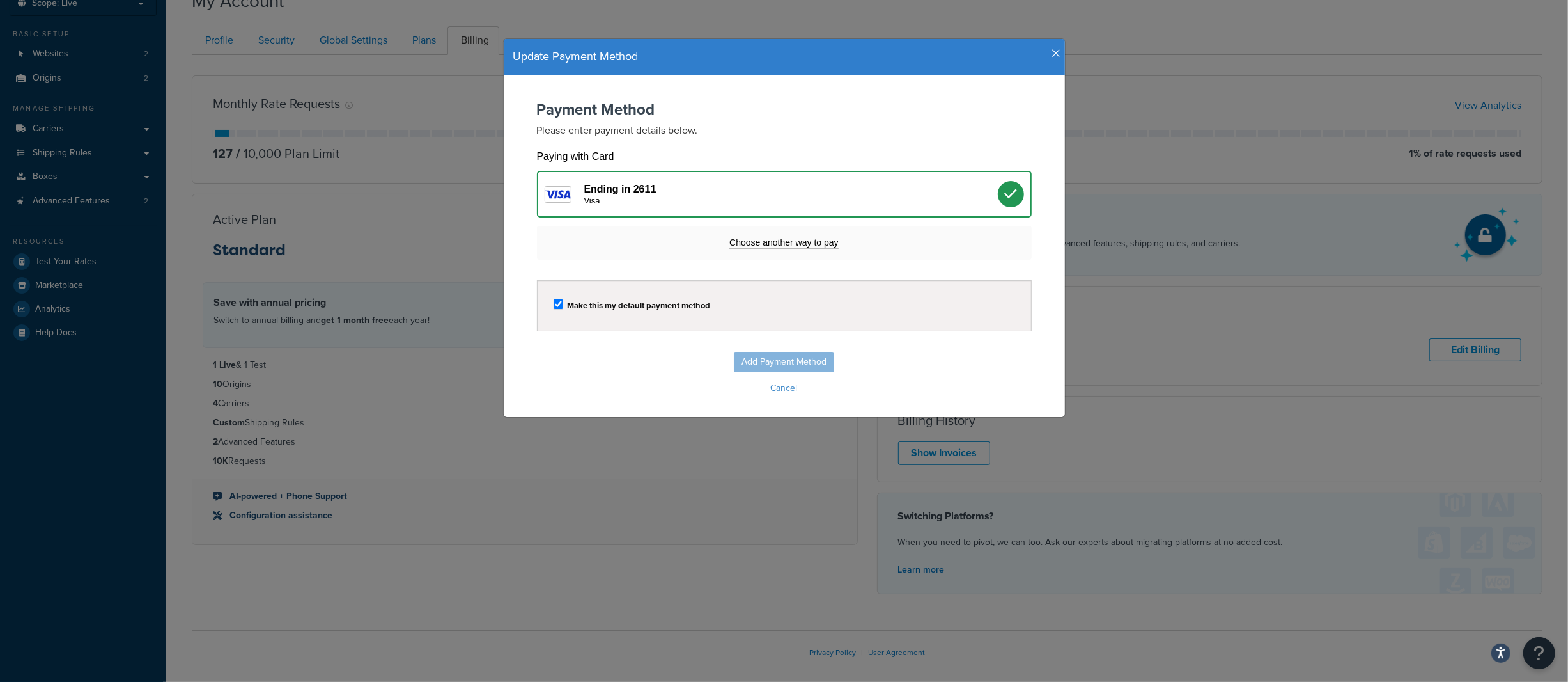
click at [1004, 195] on use at bounding box center [1010, 194] width 13 height 10
click at [662, 191] on div "Ending in 2611 Visa" at bounding box center [791, 194] width 413 height 22
click at [612, 189] on div "Ending in 2611 Visa" at bounding box center [791, 194] width 413 height 22
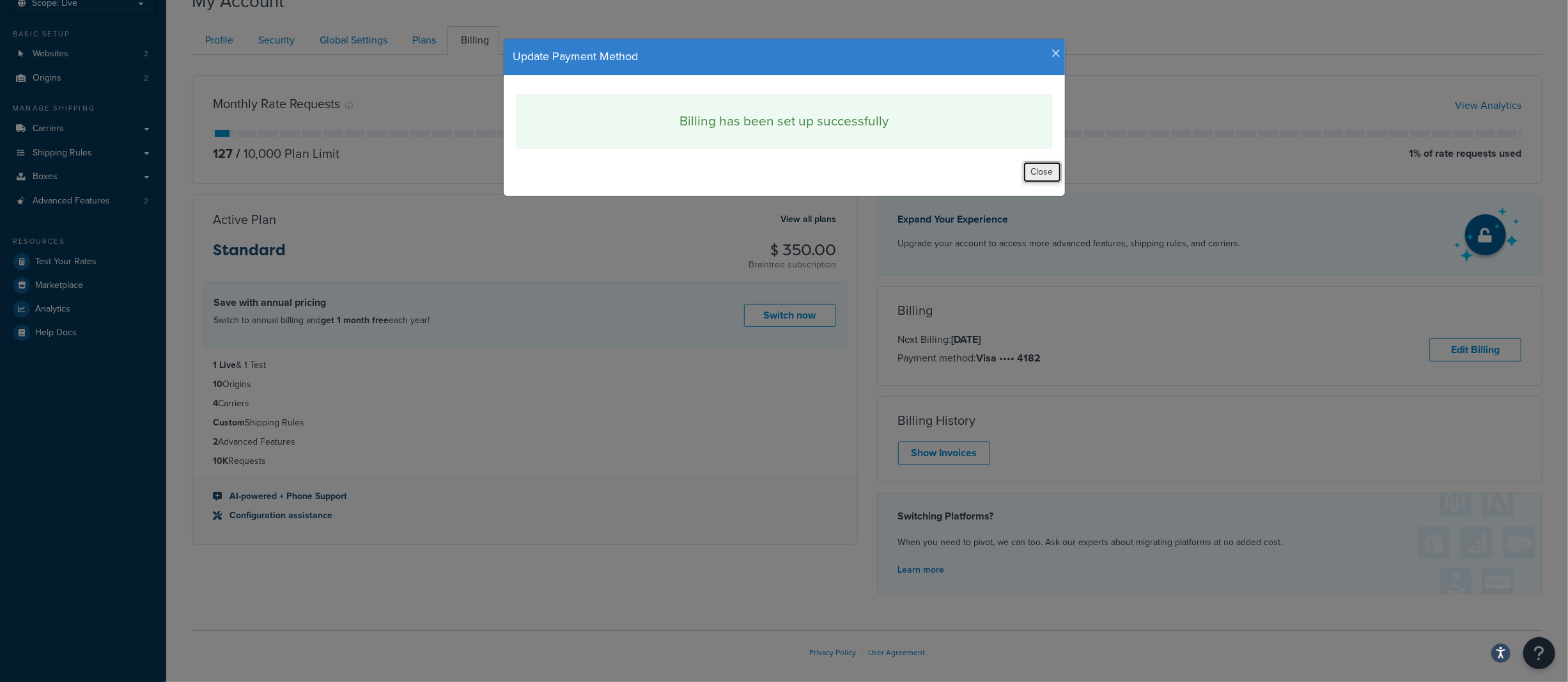
click at [1042, 175] on button "Close" at bounding box center [1042, 171] width 39 height 22
